Goal: Transaction & Acquisition: Subscribe to service/newsletter

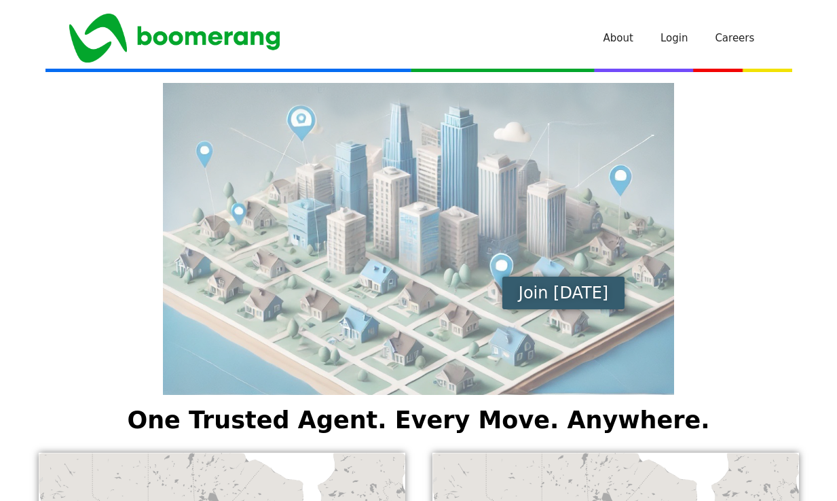
click at [594, 292] on span "Join [DATE]" at bounding box center [564, 293] width 90 height 16
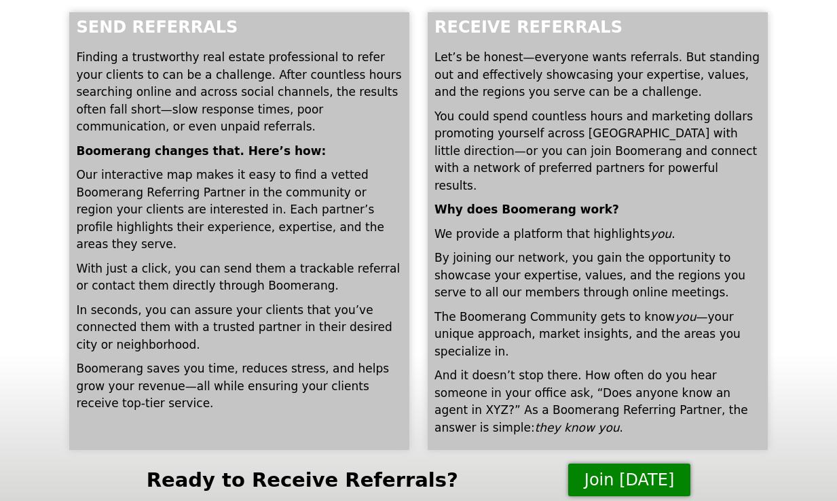
scroll to position [240, 0]
click at [594, 472] on span "Join [DATE]" at bounding box center [630, 480] width 90 height 16
